Goal: Check status

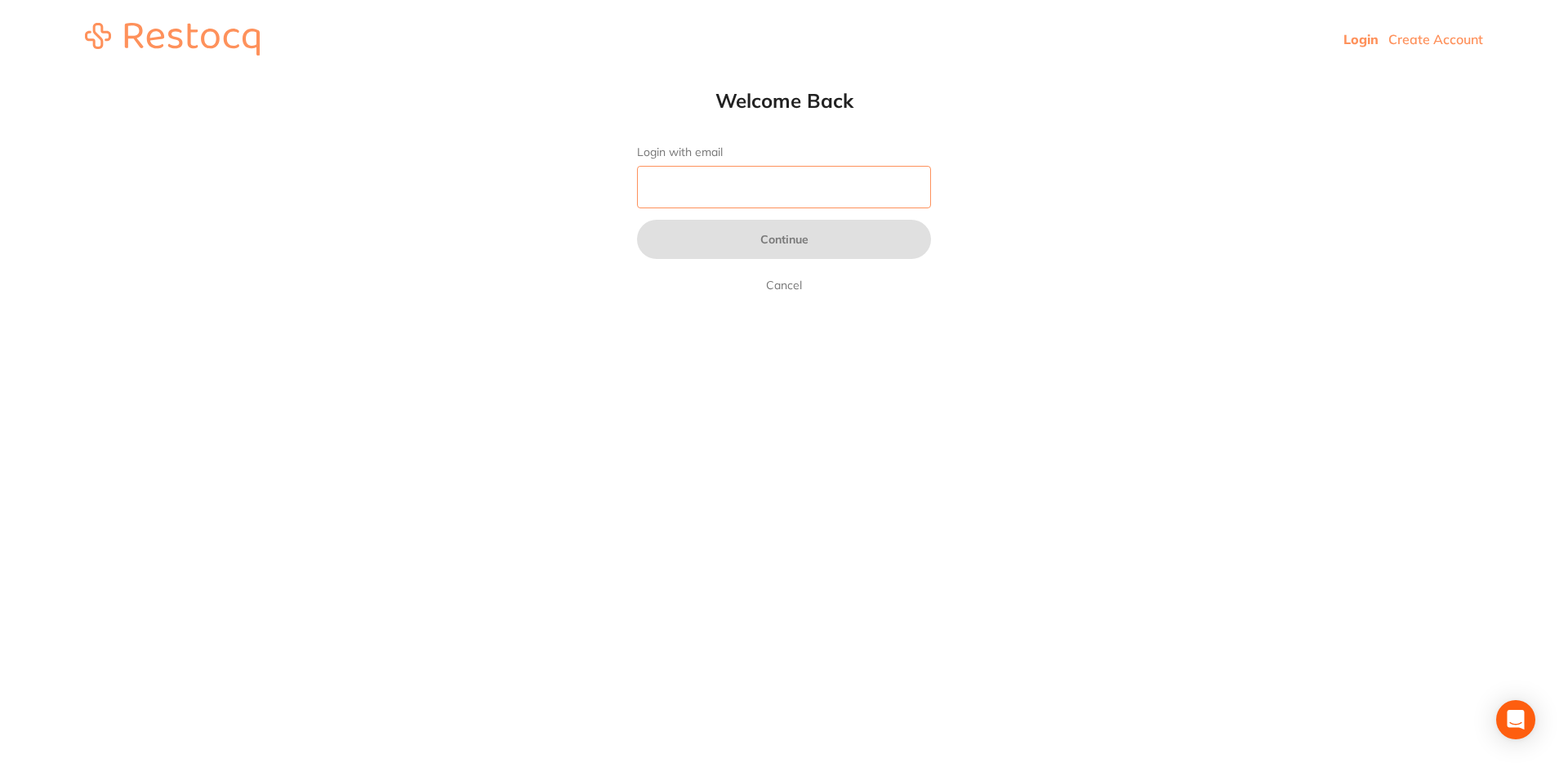
click at [749, 186] on input "Login with email" at bounding box center [783, 187] width 294 height 43
type input "[EMAIL_ADDRESS][DOMAIN_NAME]"
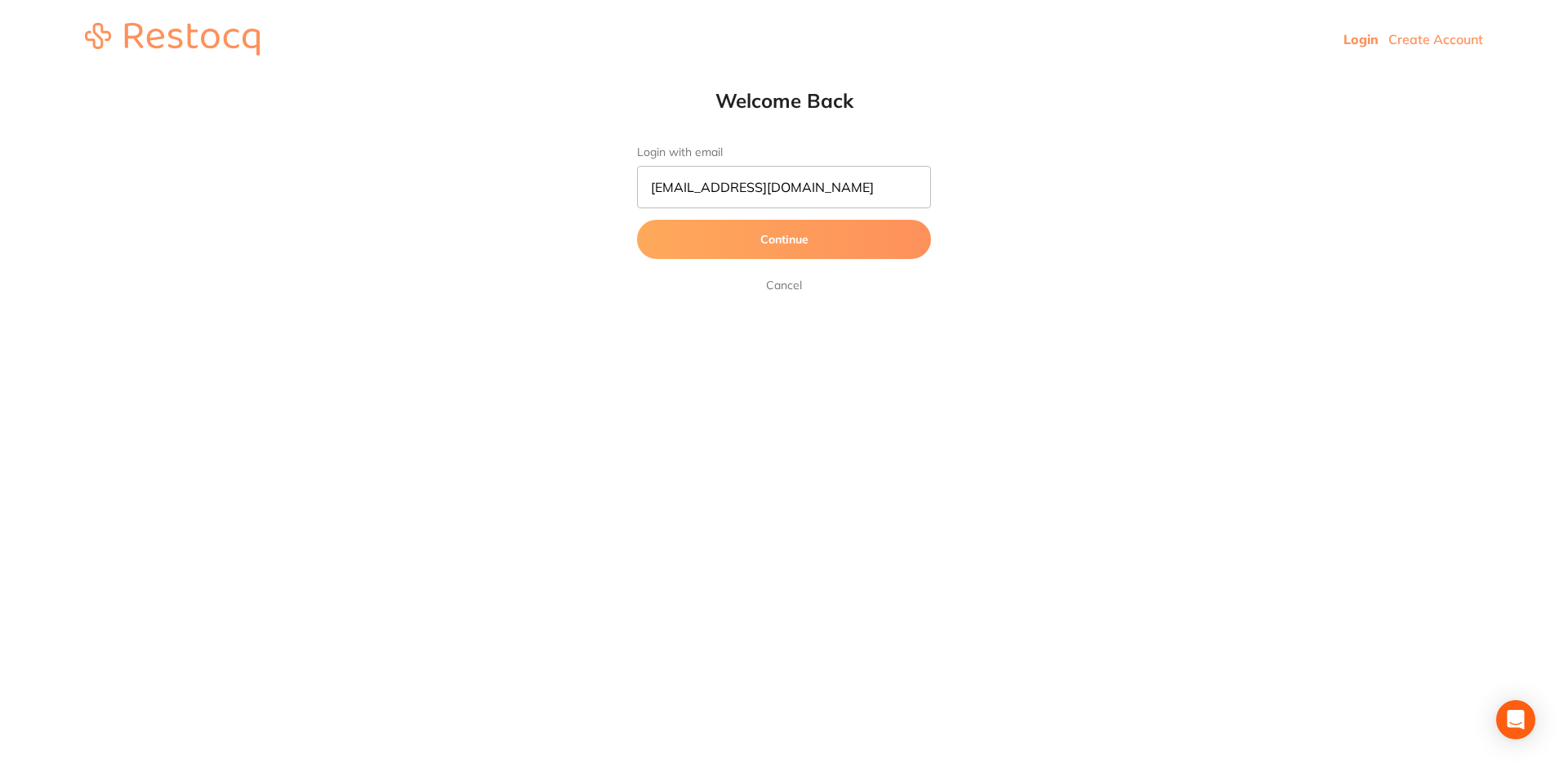
click at [811, 247] on button "Continue" at bounding box center [783, 239] width 294 height 39
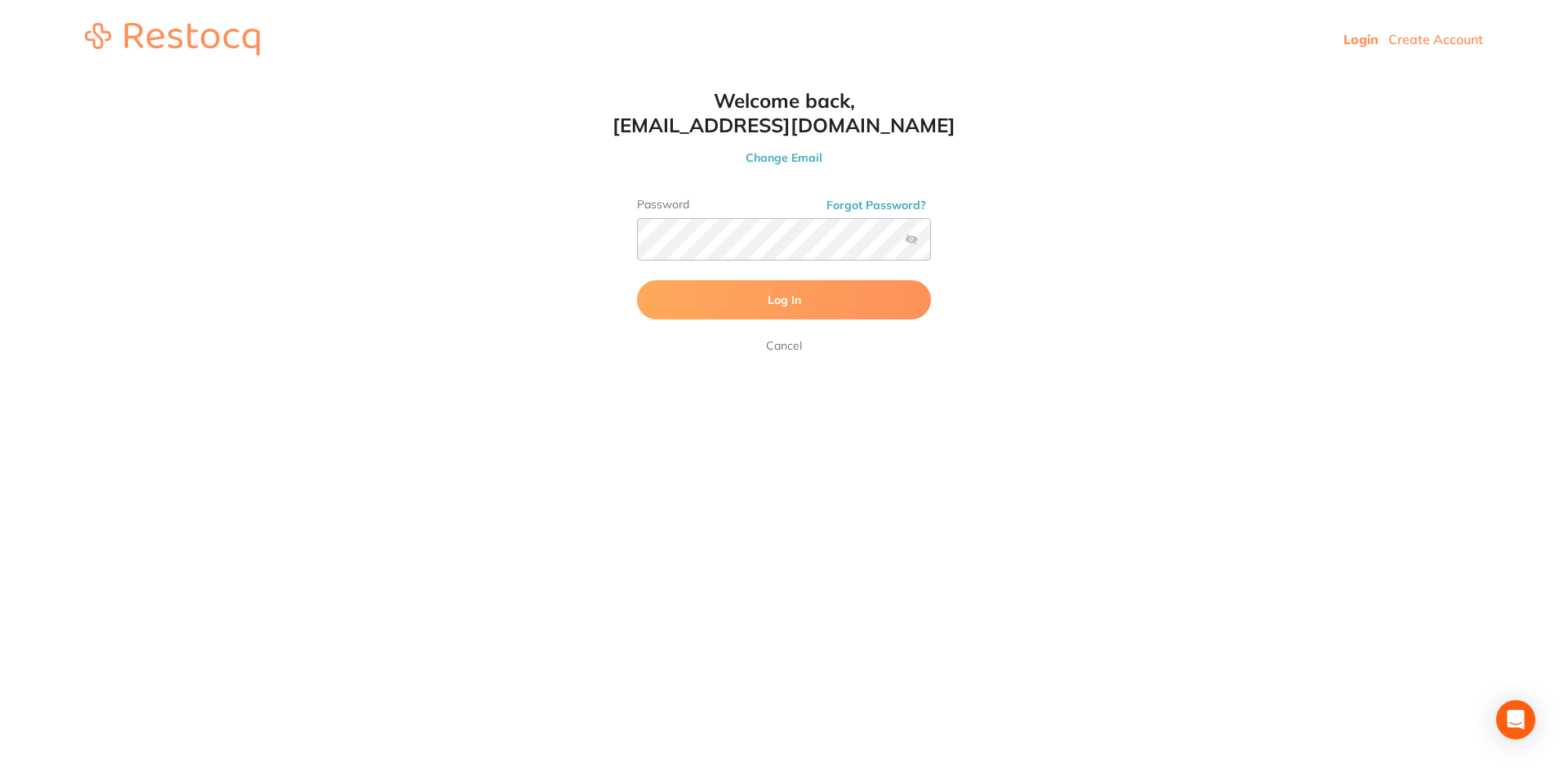
click at [767, 306] on span "Log In" at bounding box center [784, 299] width 34 height 15
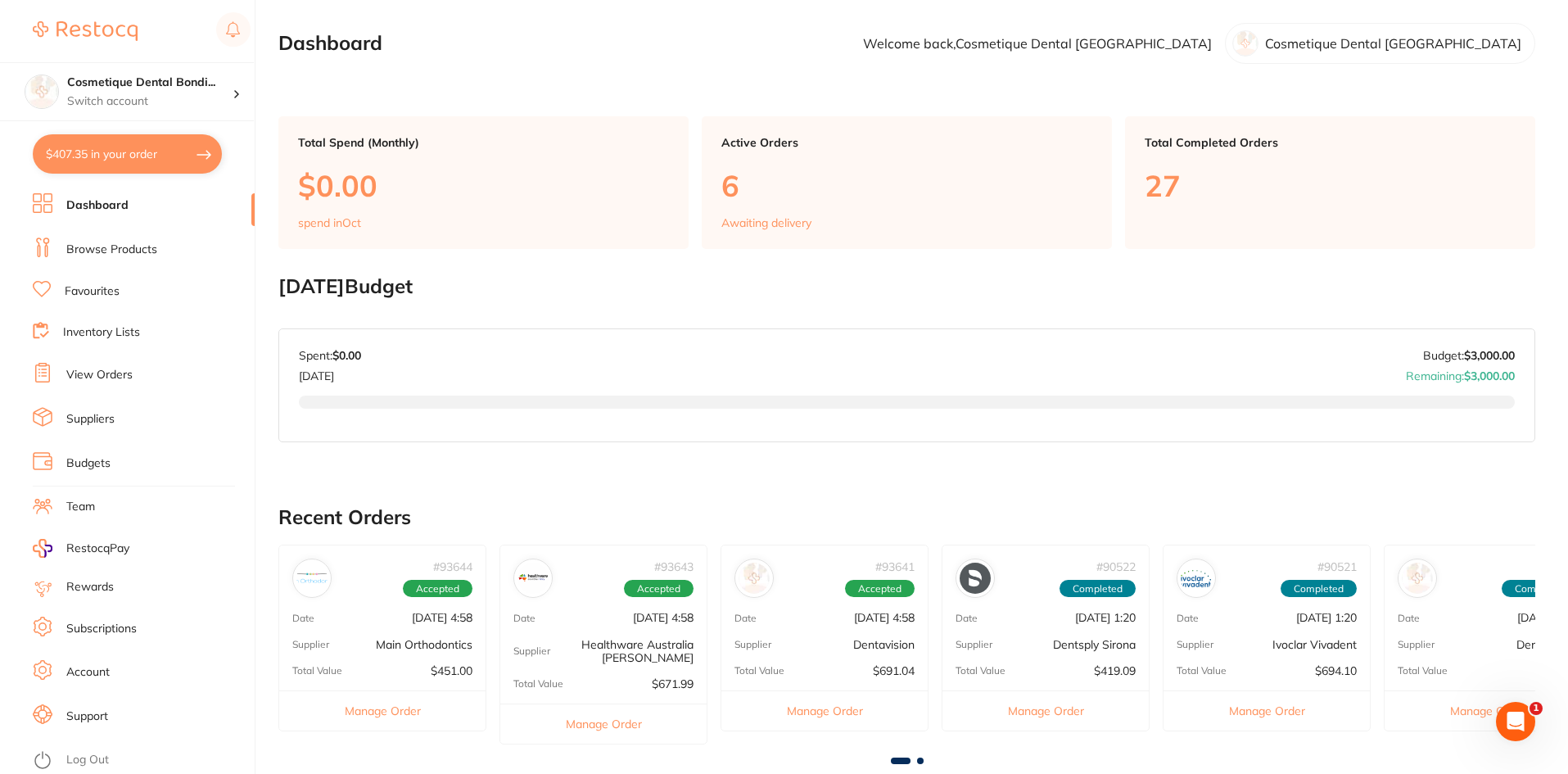
click at [118, 411] on li "Suppliers" at bounding box center [143, 420] width 222 height 25
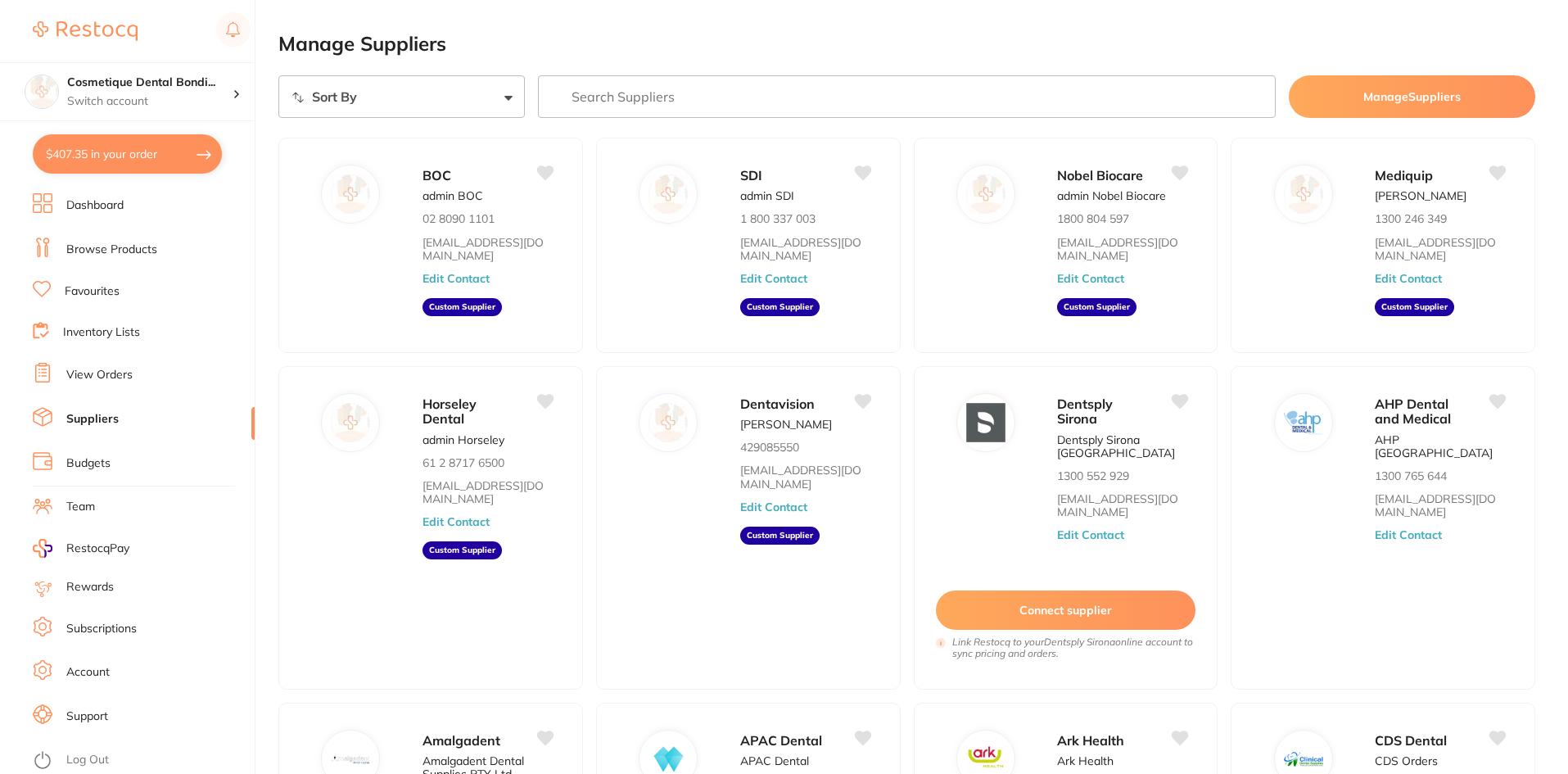
click at [435, 93] on select "Sort By A-Z Z-A" at bounding box center [402, 97] width 247 height 43
click at [627, 76] on input "search" at bounding box center [906, 97] width 738 height 43
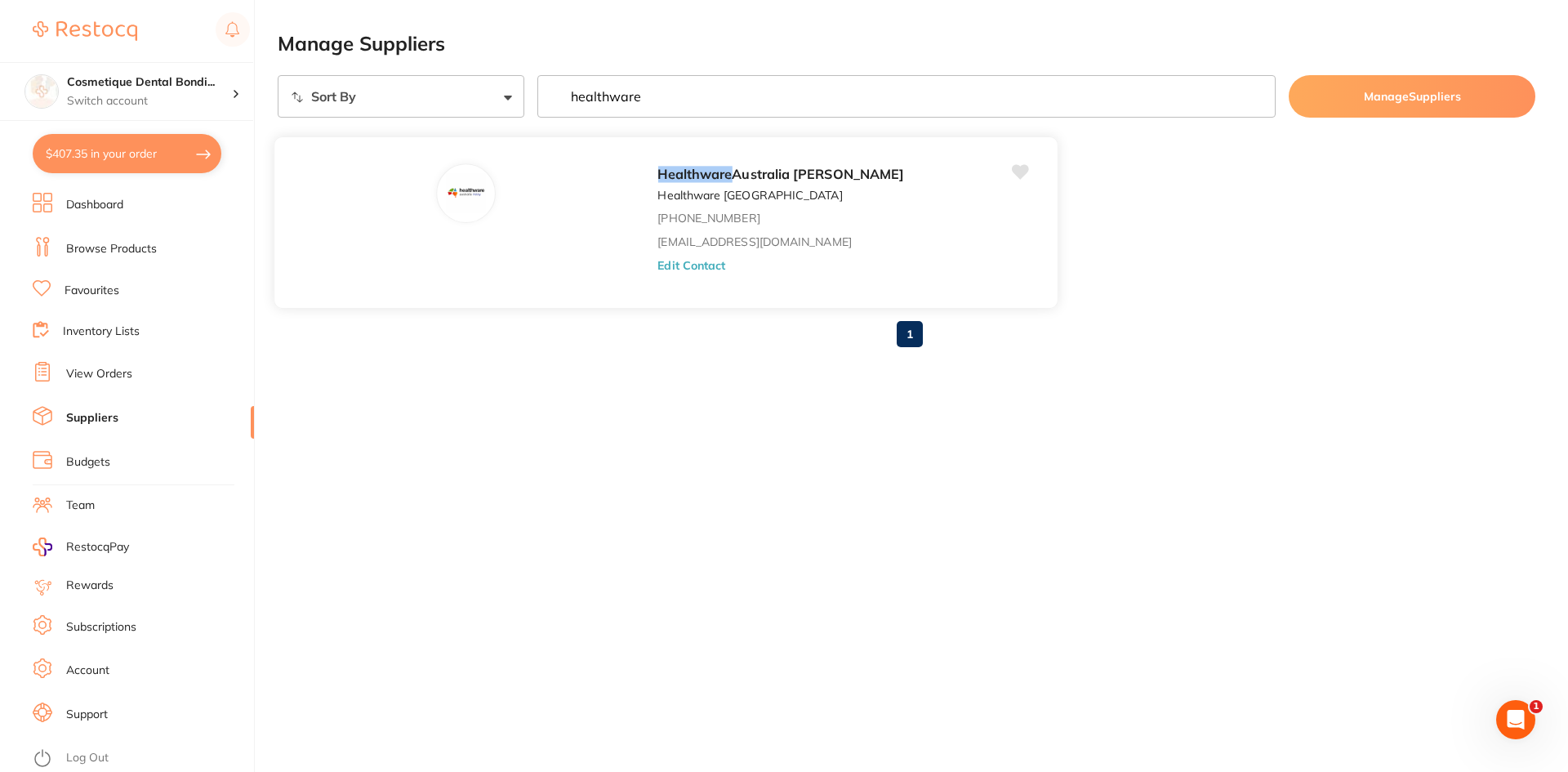
type input "healthware"
click at [657, 243] on link "[EMAIL_ADDRESS][DOMAIN_NAME]" at bounding box center [754, 242] width 194 height 13
click at [470, 195] on div "Healthware Australia [PERSON_NAME] Healthware [GEOGRAPHIC_DATA] [PHONE_NUMBER] …" at bounding box center [666, 223] width 785 height 172
click at [447, 192] on img at bounding box center [466, 194] width 39 height 39
click at [732, 175] on span "Australia [PERSON_NAME]" at bounding box center [818, 174] width 172 height 16
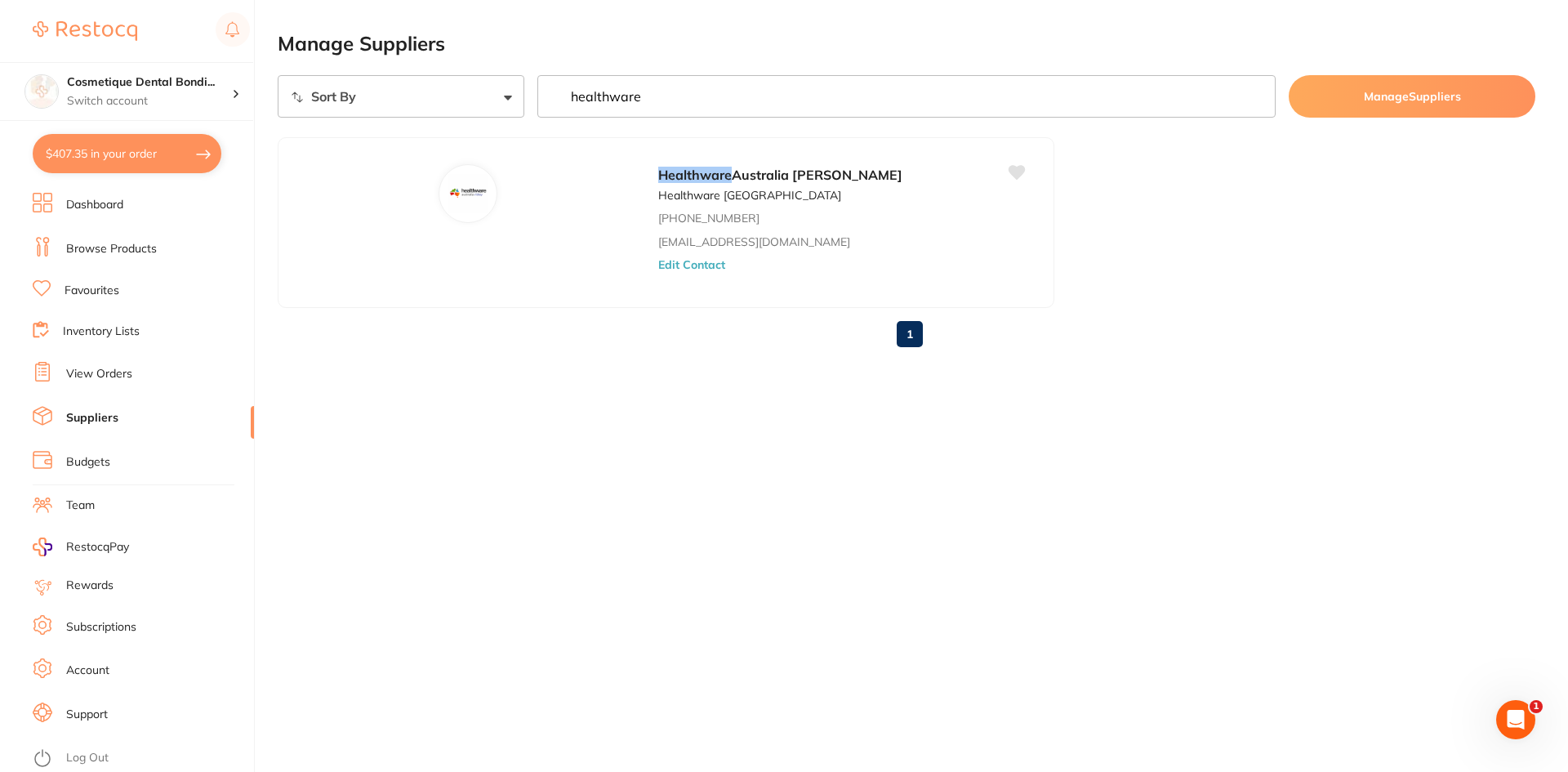
click at [125, 337] on link "Inventory Lists" at bounding box center [101, 331] width 76 height 16
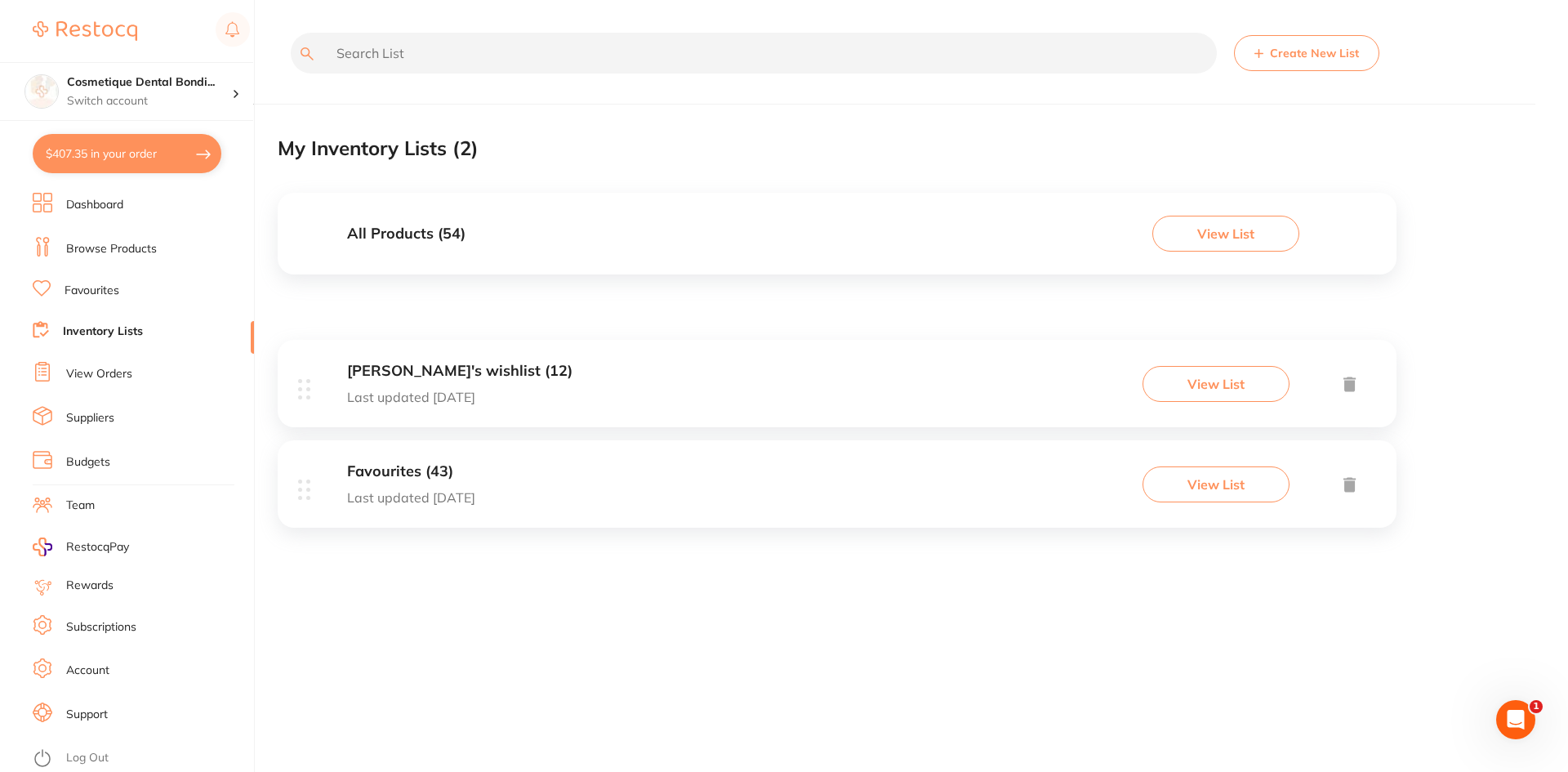
click at [107, 210] on link "Dashboard" at bounding box center [94, 205] width 57 height 16
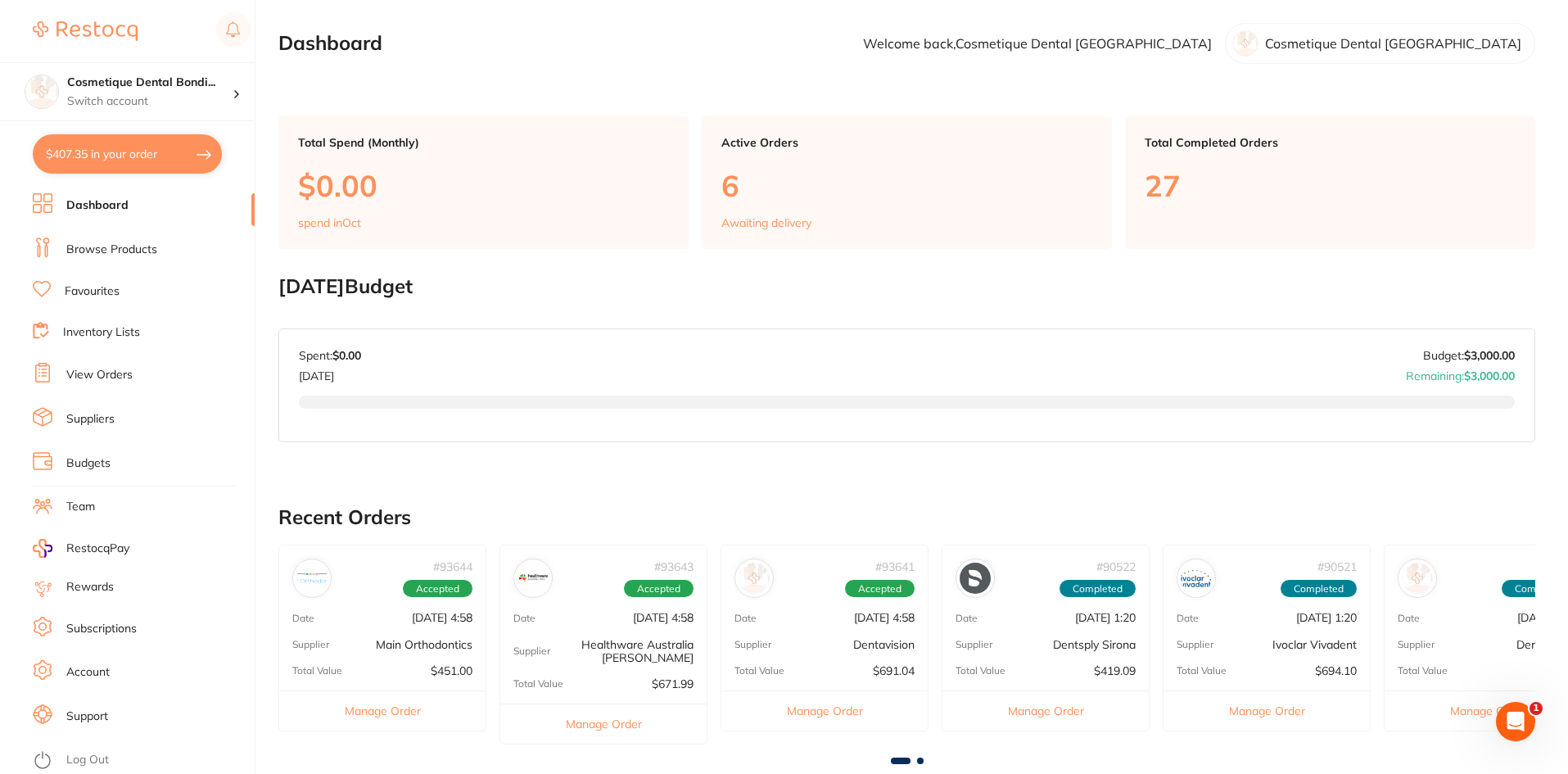
click at [107, 372] on link "View Orders" at bounding box center [99, 375] width 66 height 16
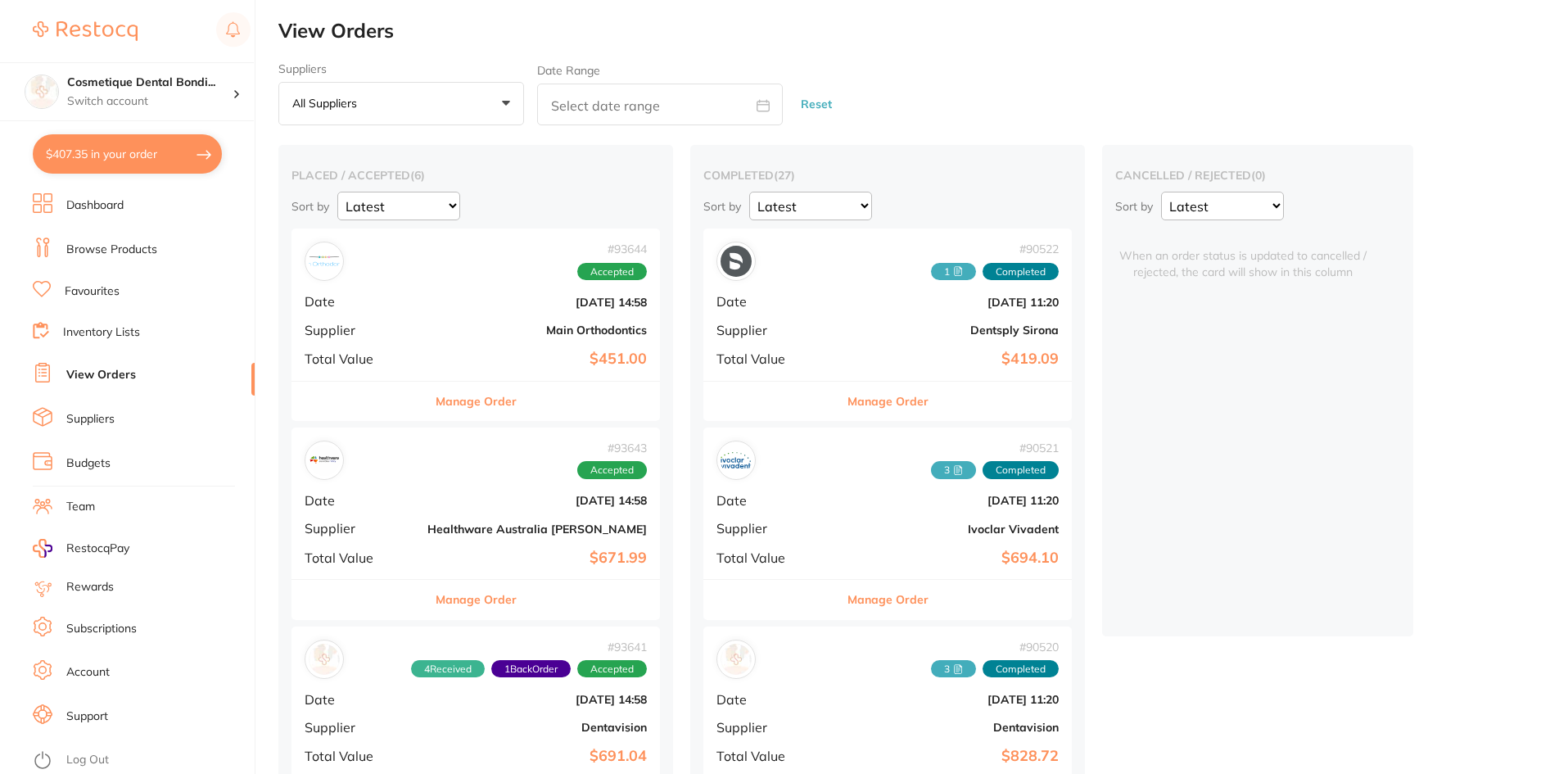
click at [480, 99] on button "All suppliers +0" at bounding box center [402, 104] width 246 height 45
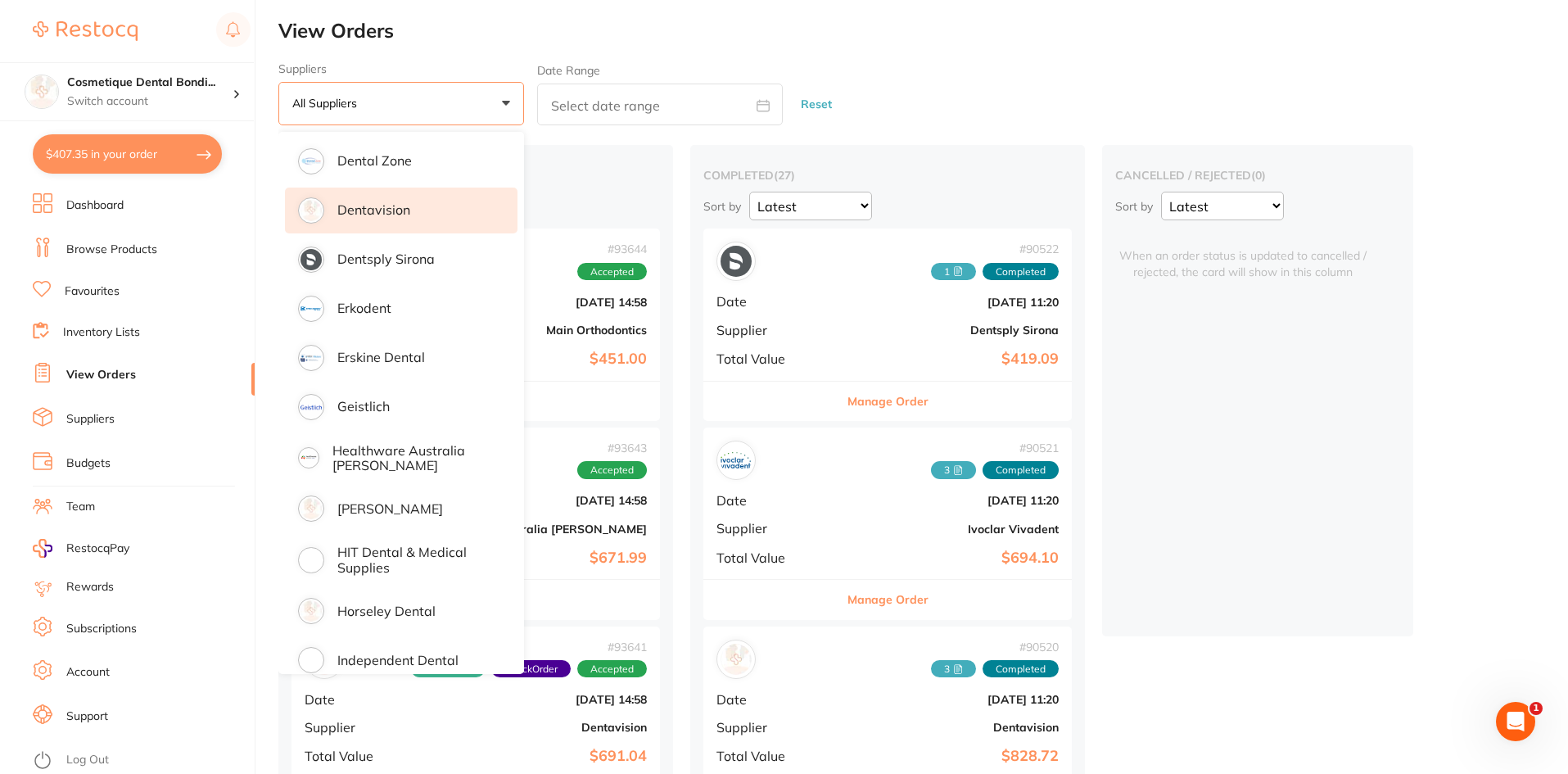
scroll to position [656, 0]
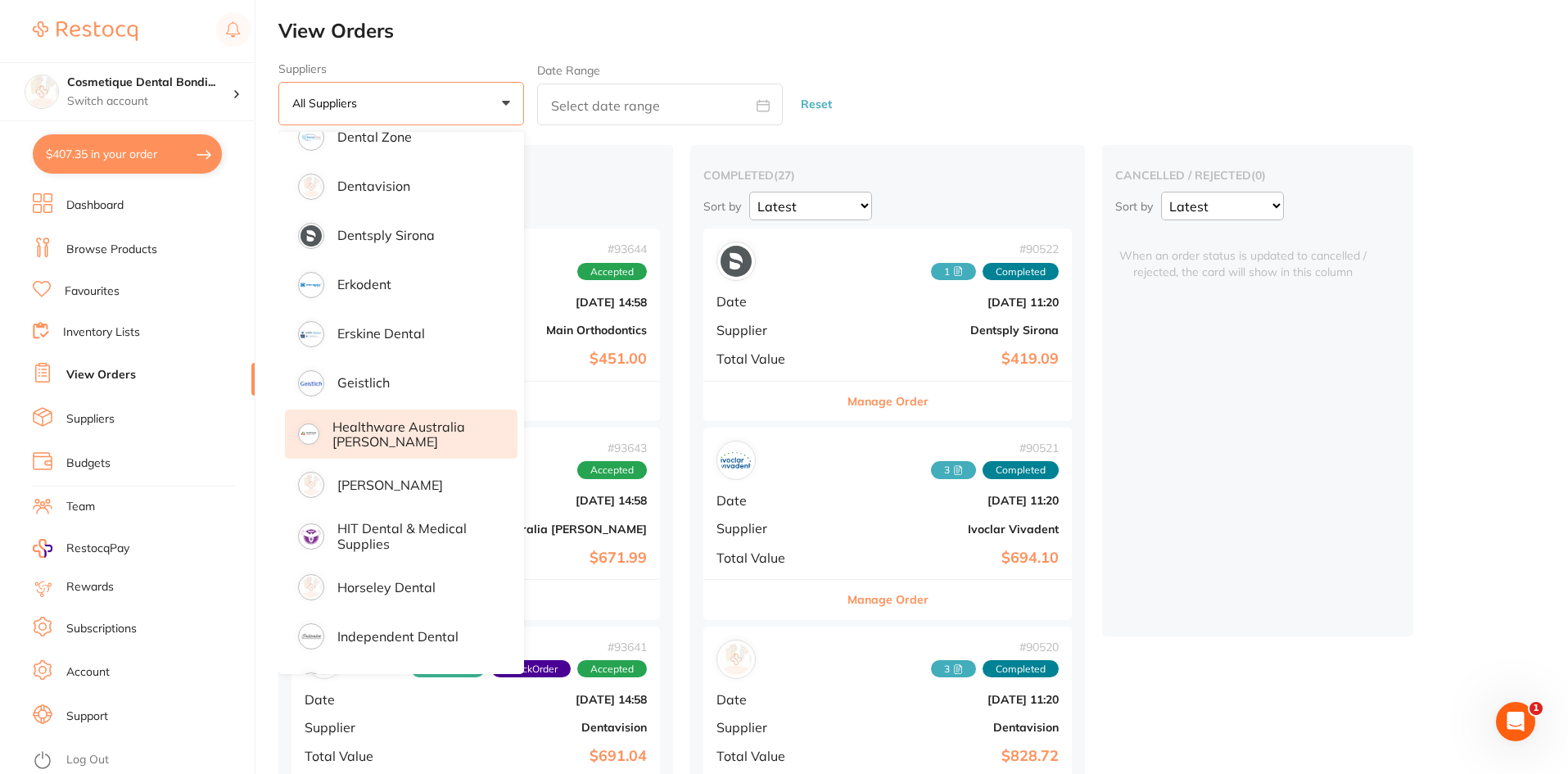
click at [406, 436] on p "Healthware Australia [PERSON_NAME]" at bounding box center [413, 435] width 162 height 30
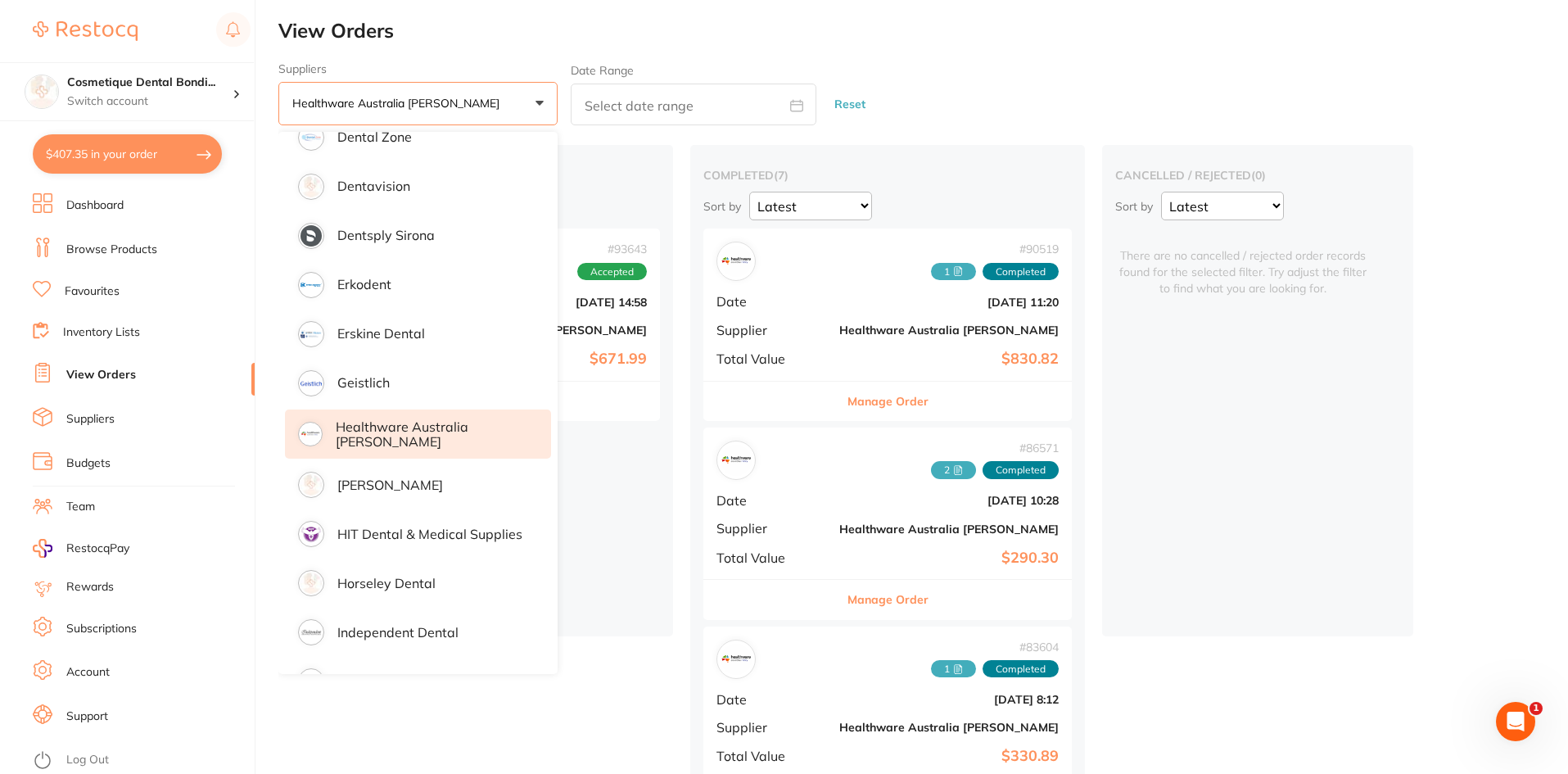
click at [368, 425] on p "Healthware Australia [PERSON_NAME]" at bounding box center [432, 435] width 192 height 30
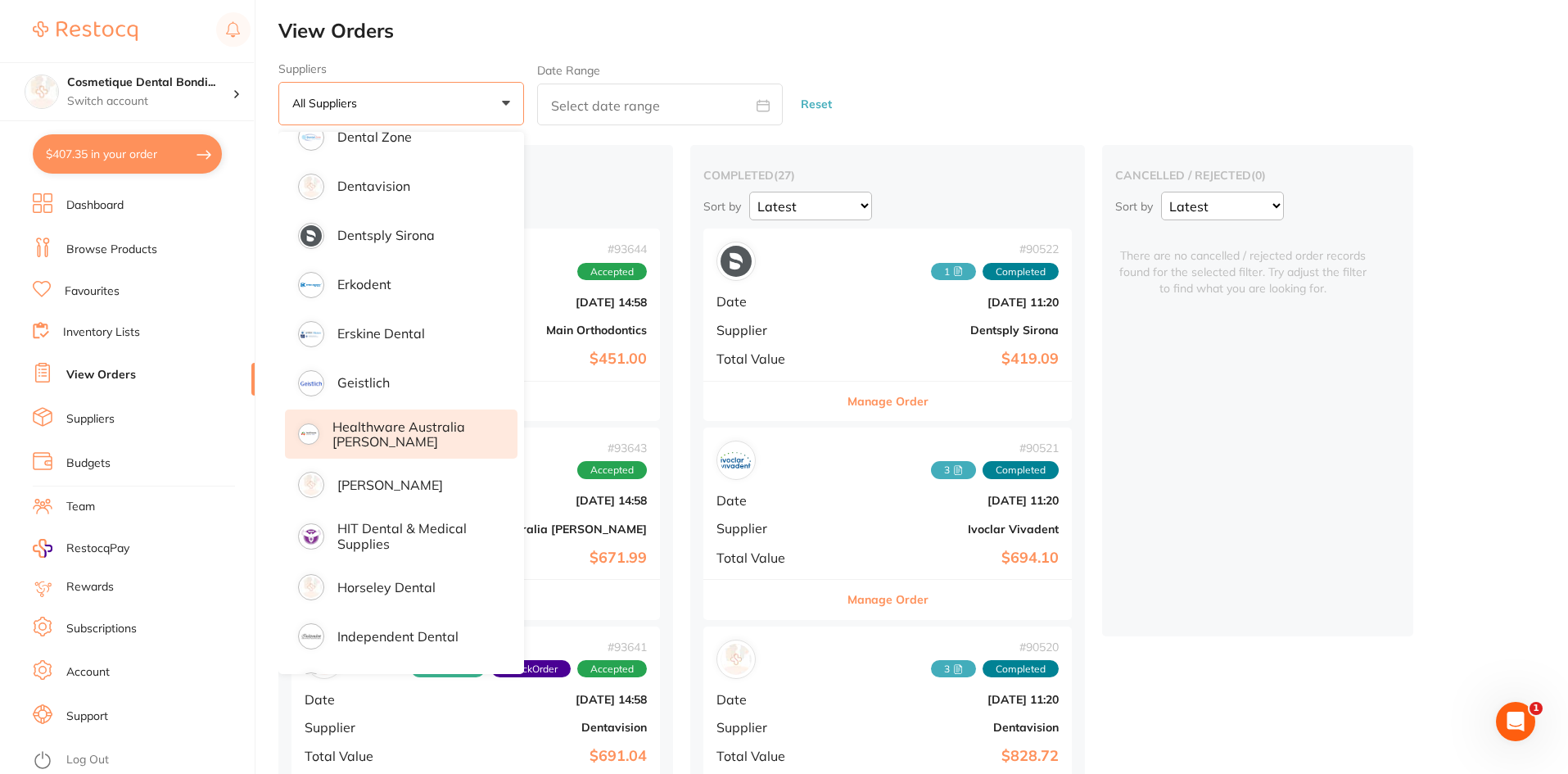
click at [368, 425] on p "Healthware Australia [PERSON_NAME]" at bounding box center [413, 435] width 162 height 30
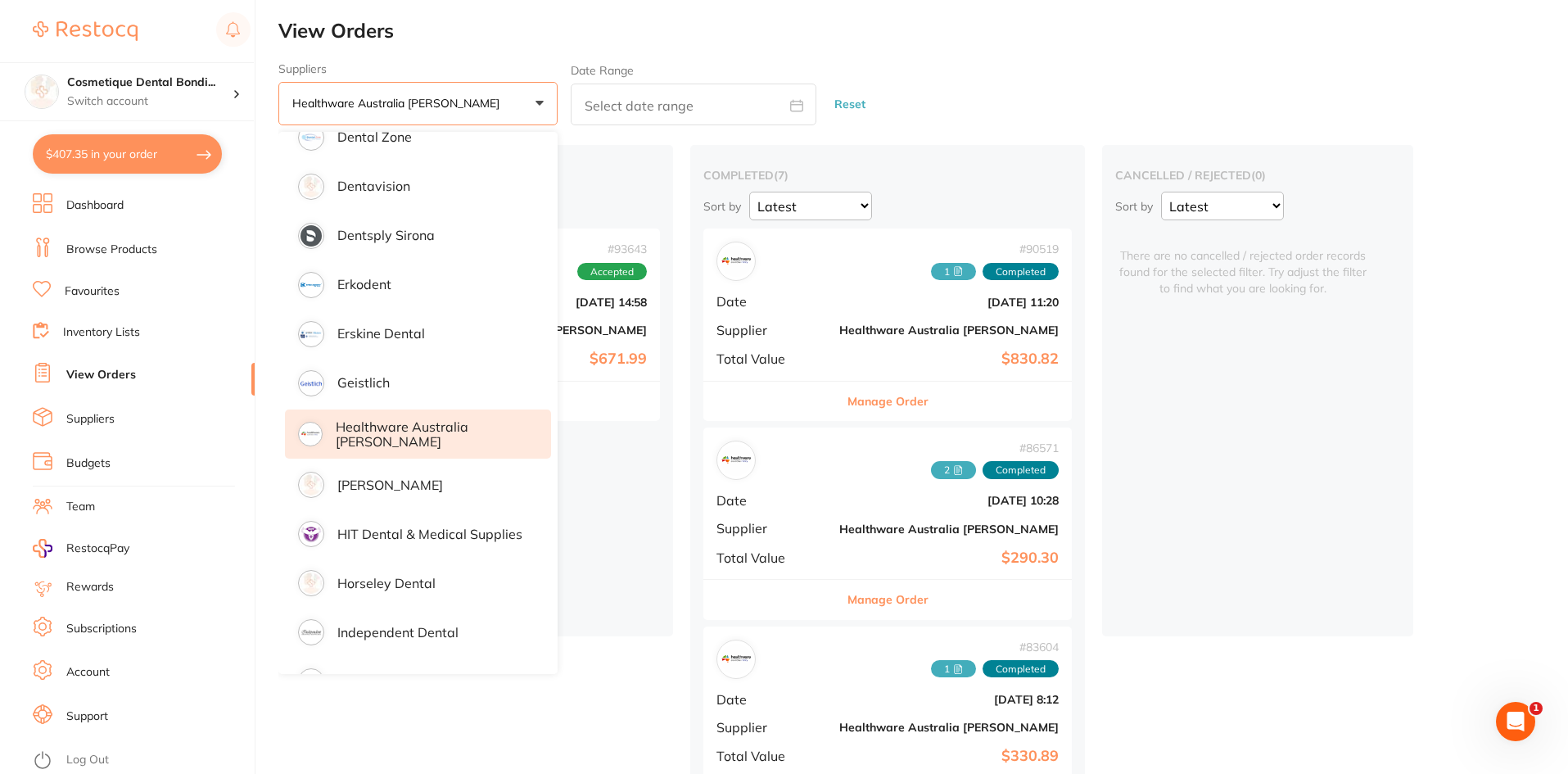
click at [502, 97] on button "Healthware Australia [PERSON_NAME] +0" at bounding box center [418, 104] width 280 height 45
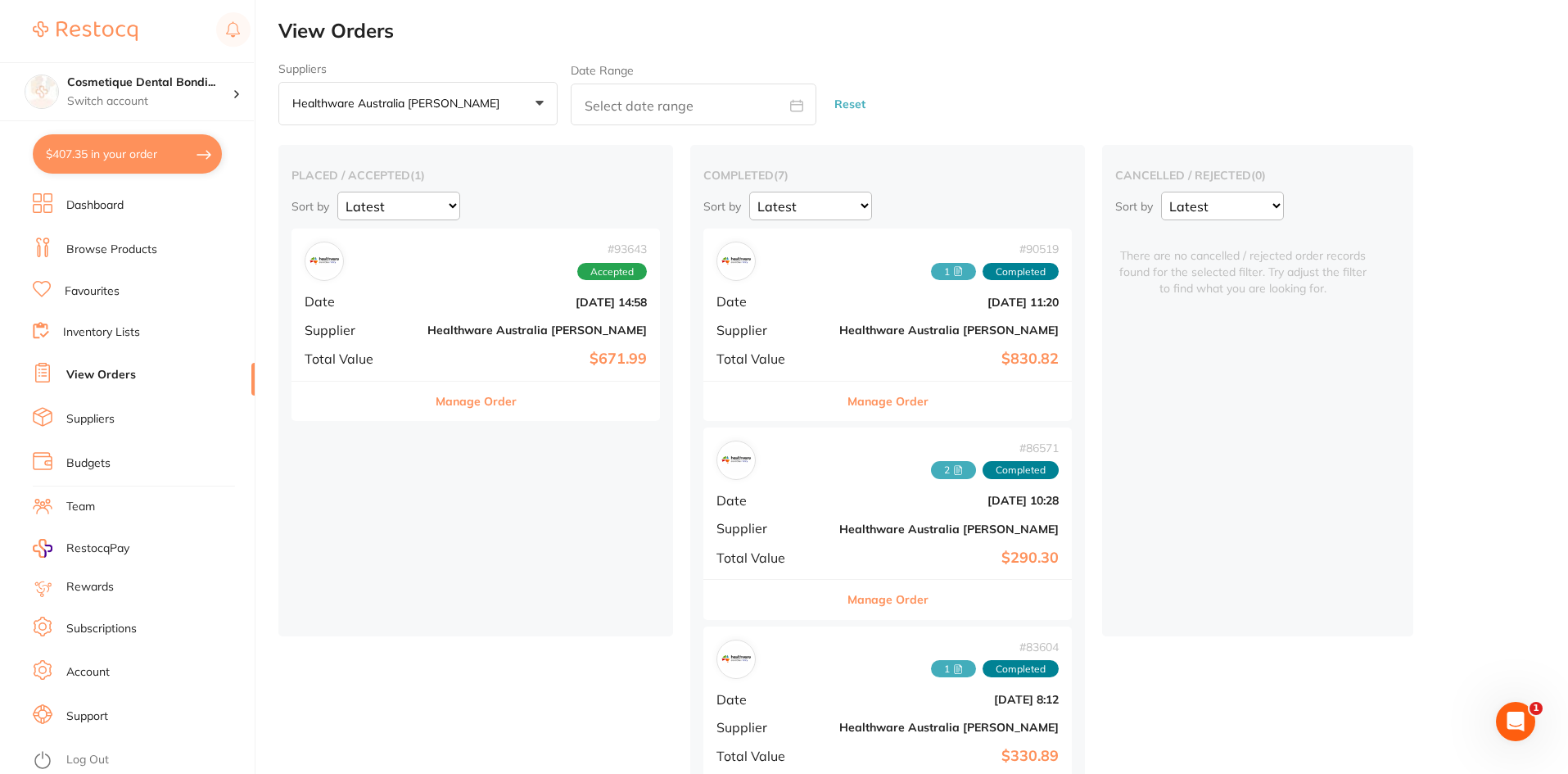
click at [486, 348] on div "# 93643 Accepted Date [DATE] 14:58 Supplier Healthware [GEOGRAPHIC_DATA] [PERSO…" at bounding box center [475, 305] width 369 height 151
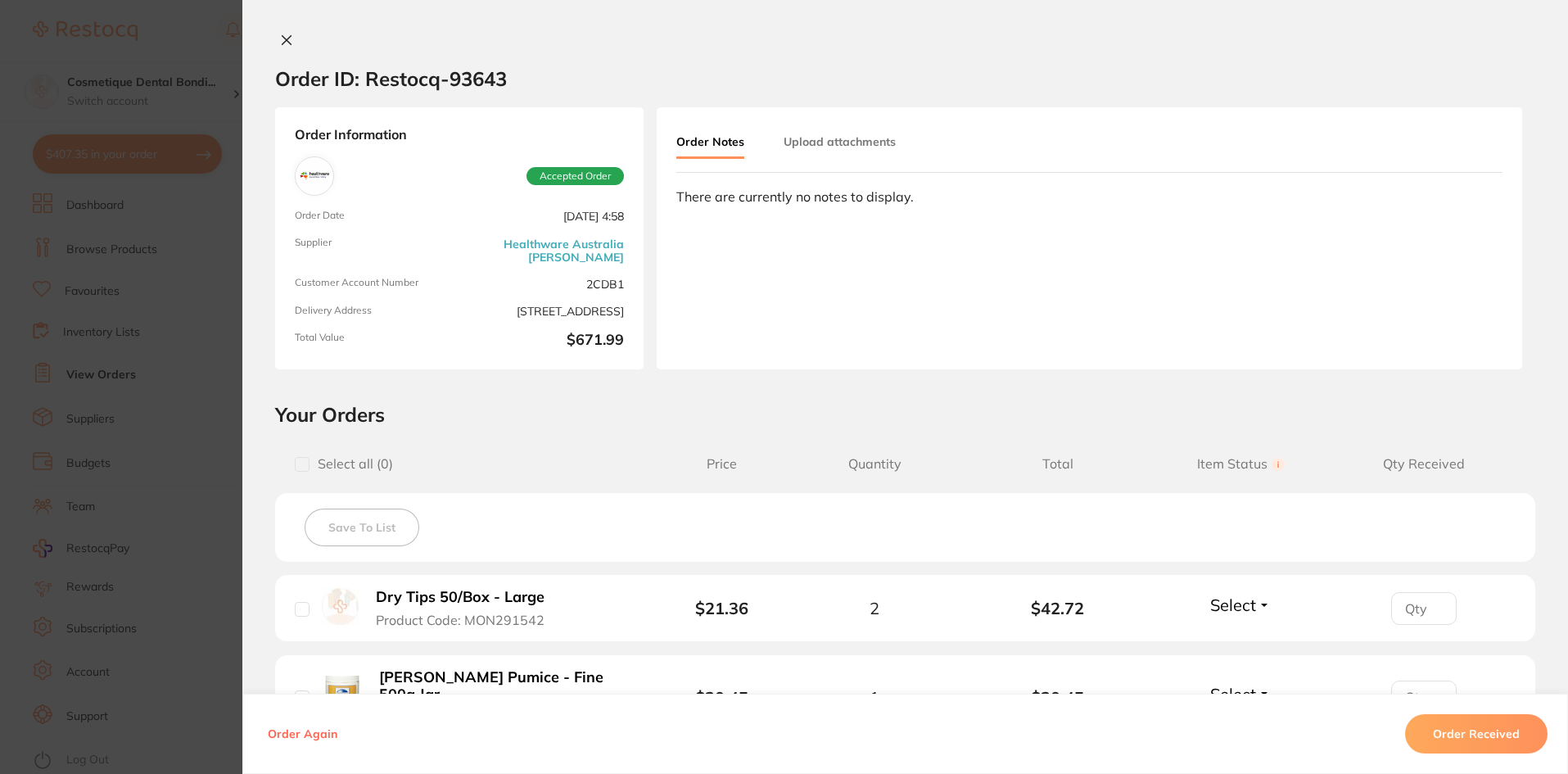
click at [1063, 242] on div "Order Notes Upload attachments There are currently no notes to display." at bounding box center [1090, 238] width 865 height 262
click at [284, 39] on icon at bounding box center [287, 40] width 9 height 9
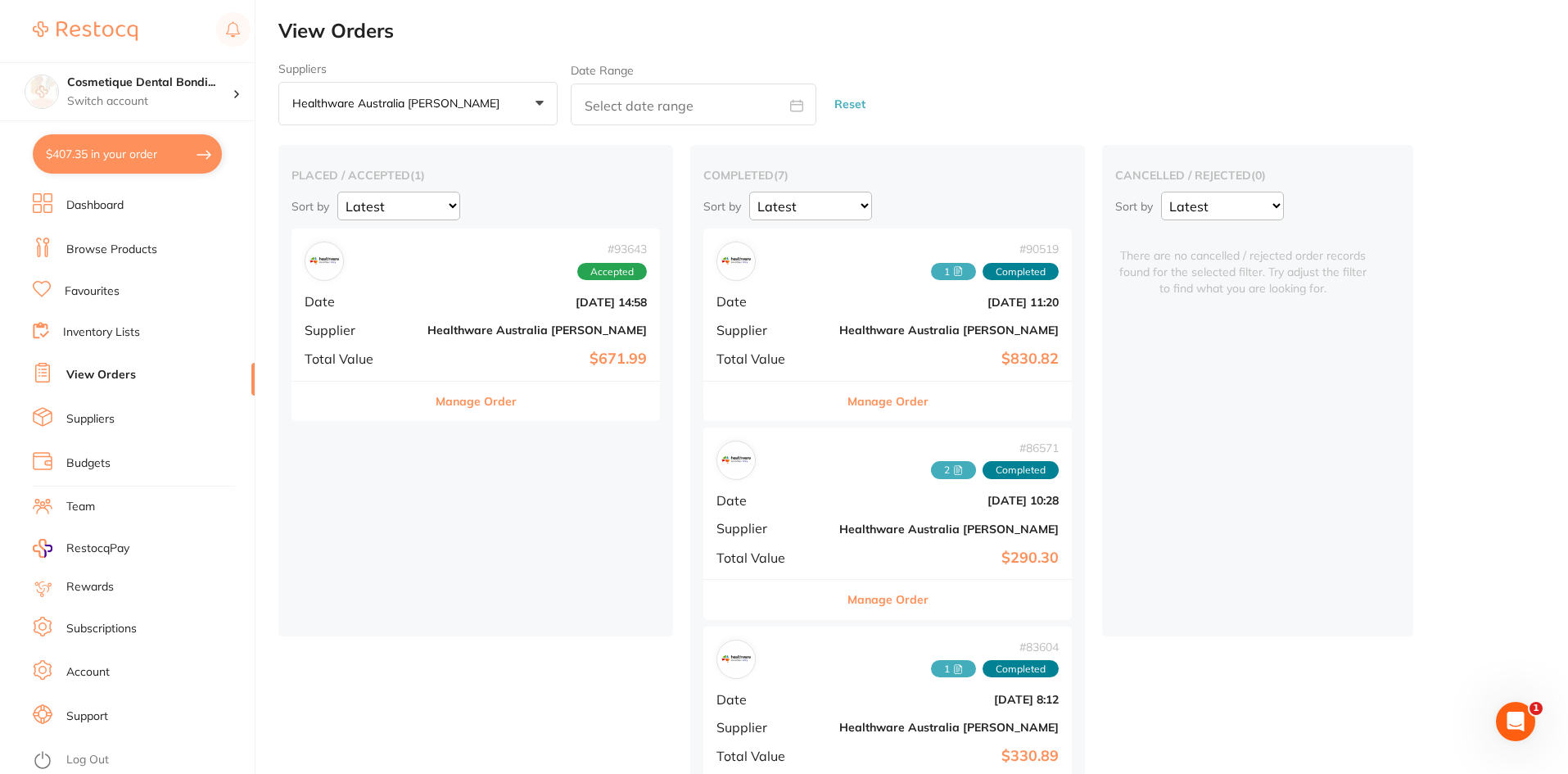
click at [456, 330] on b "Healthware Australia [PERSON_NAME]" at bounding box center [537, 330] width 219 height 13
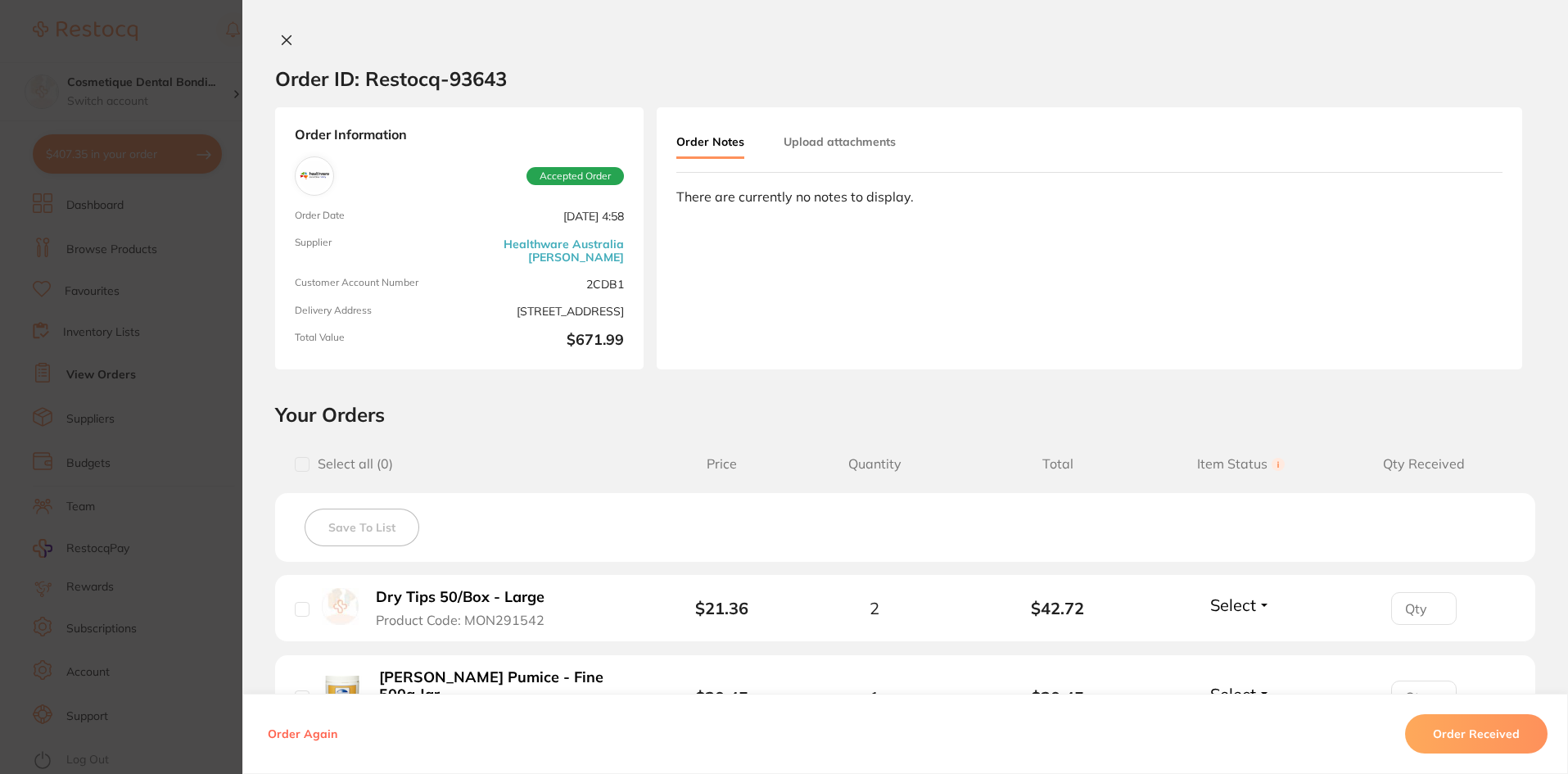
click at [852, 138] on button "Upload attachments" at bounding box center [840, 142] width 112 height 29
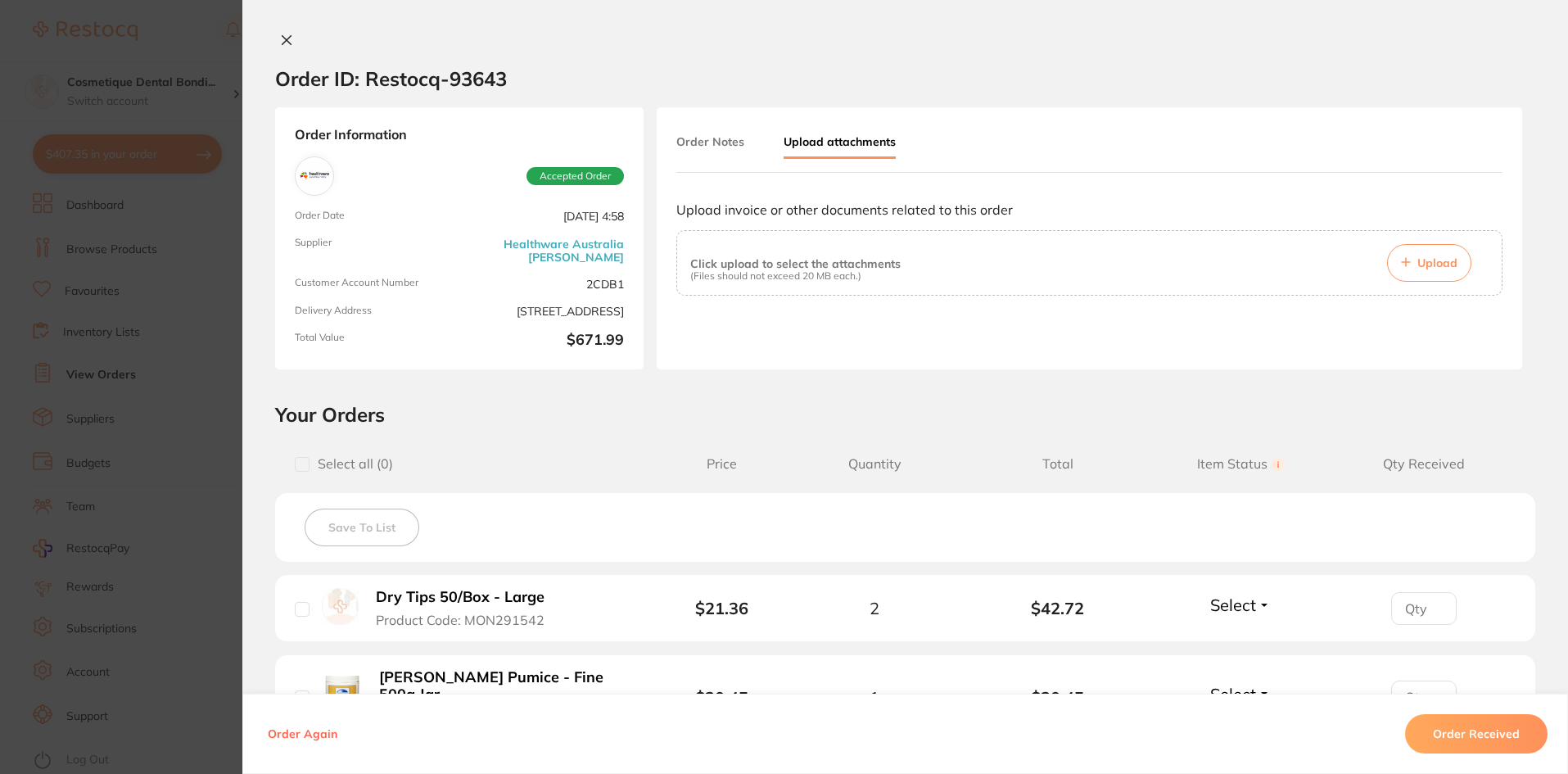
click at [1429, 272] on button "Upload" at bounding box center [1429, 263] width 85 height 37
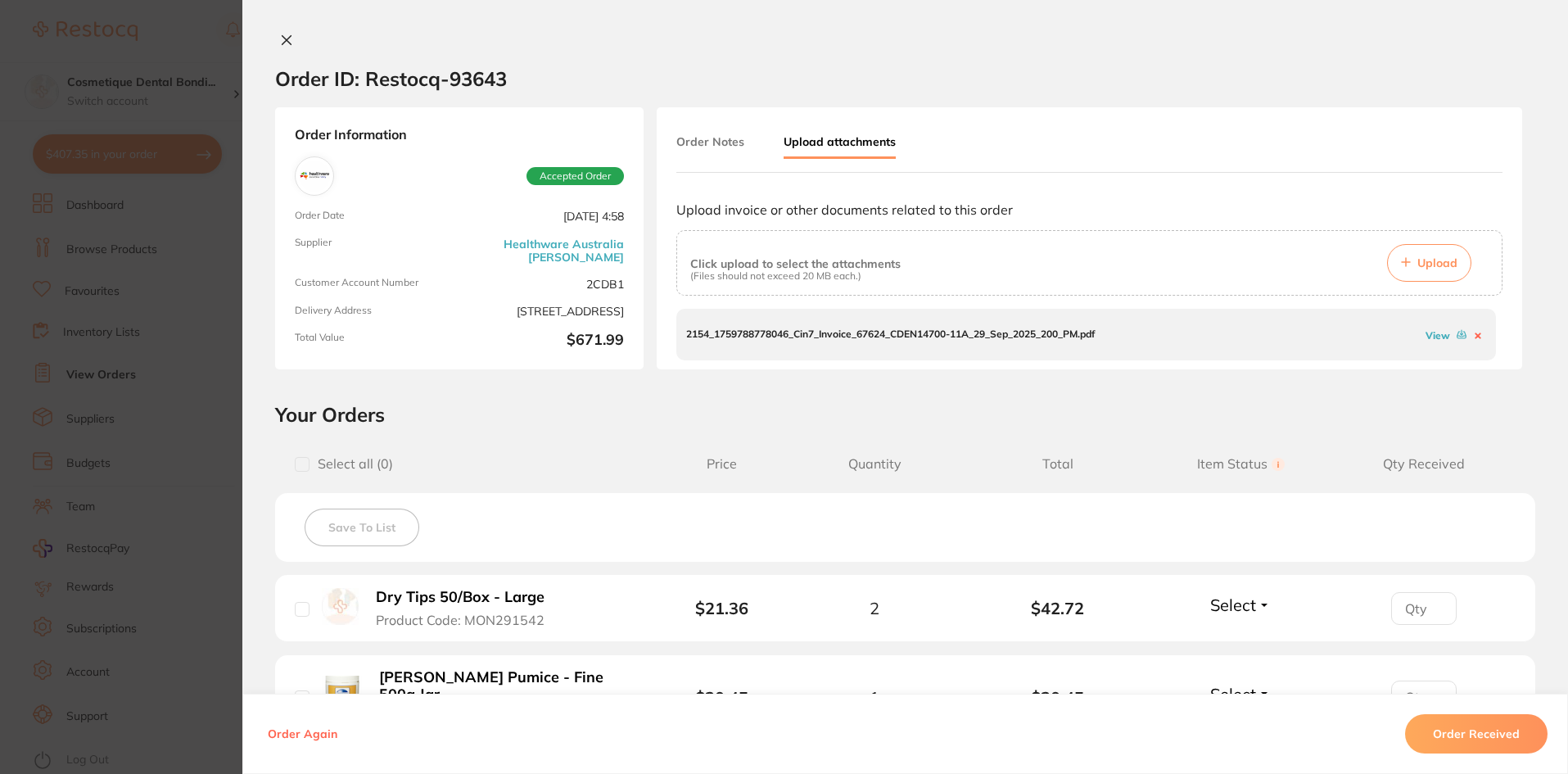
click at [717, 143] on button "Order Notes" at bounding box center [711, 142] width 68 height 29
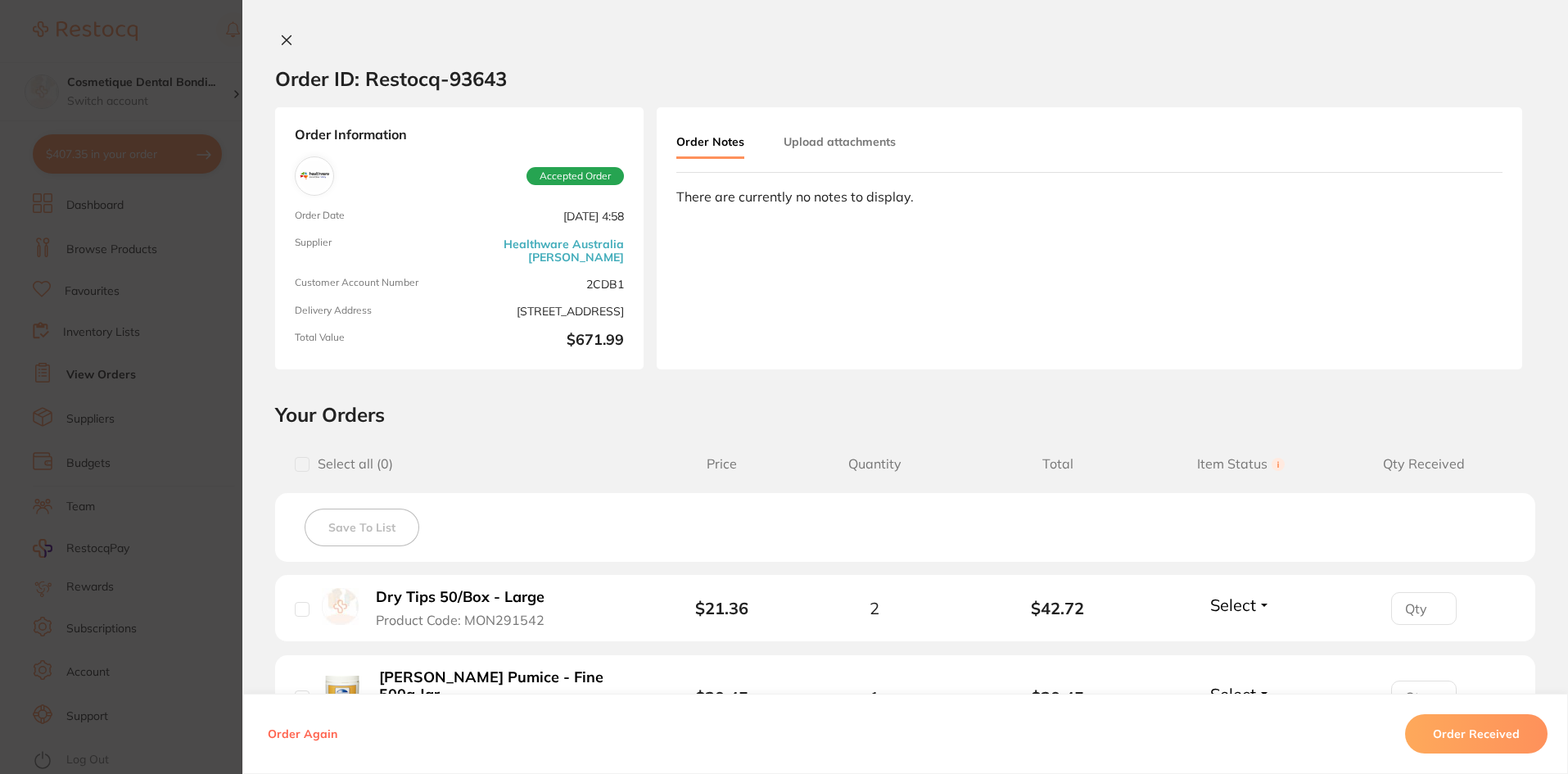
click at [832, 135] on button "Upload attachments" at bounding box center [840, 142] width 112 height 29
